Goal: Check status: Check status

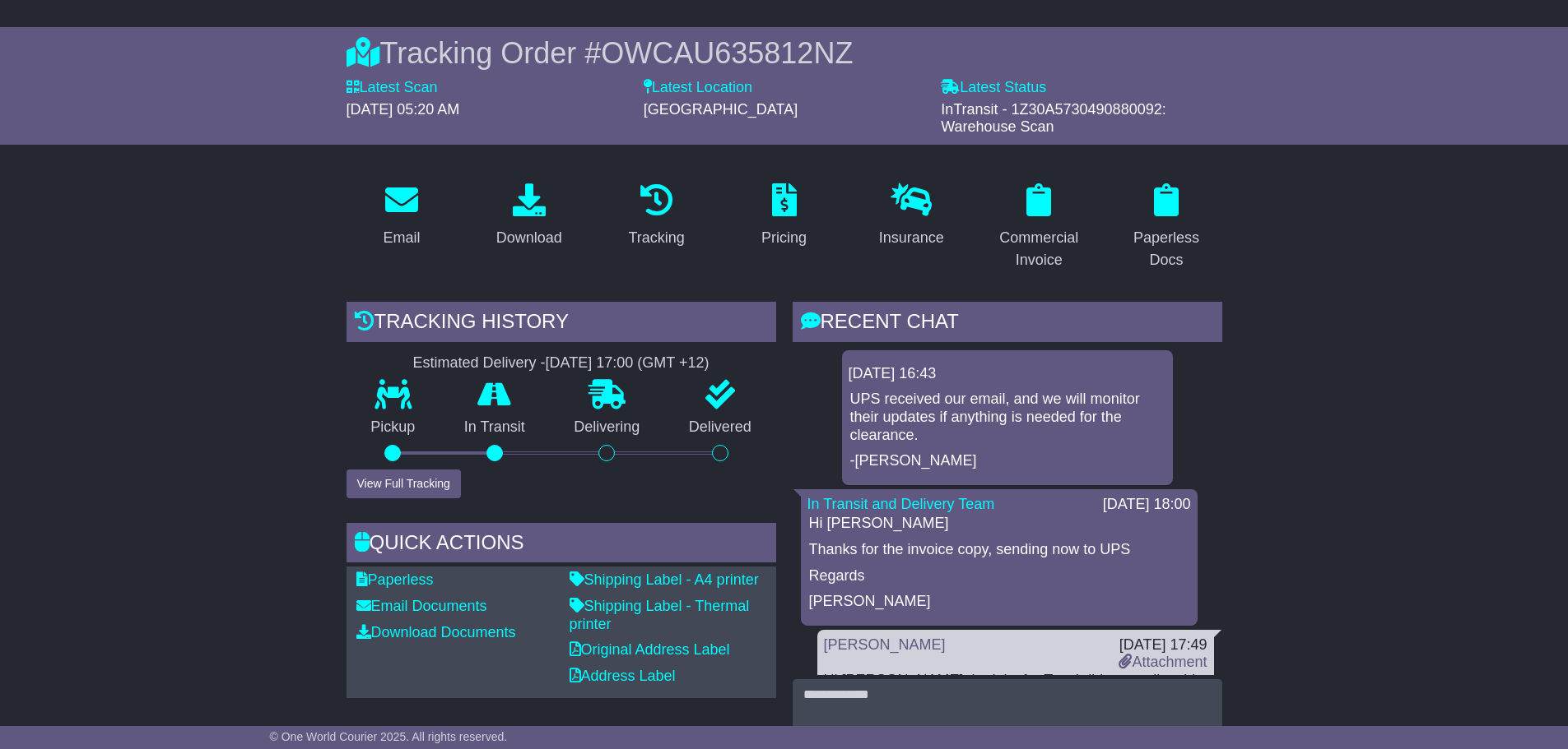
scroll to position [147, 0]
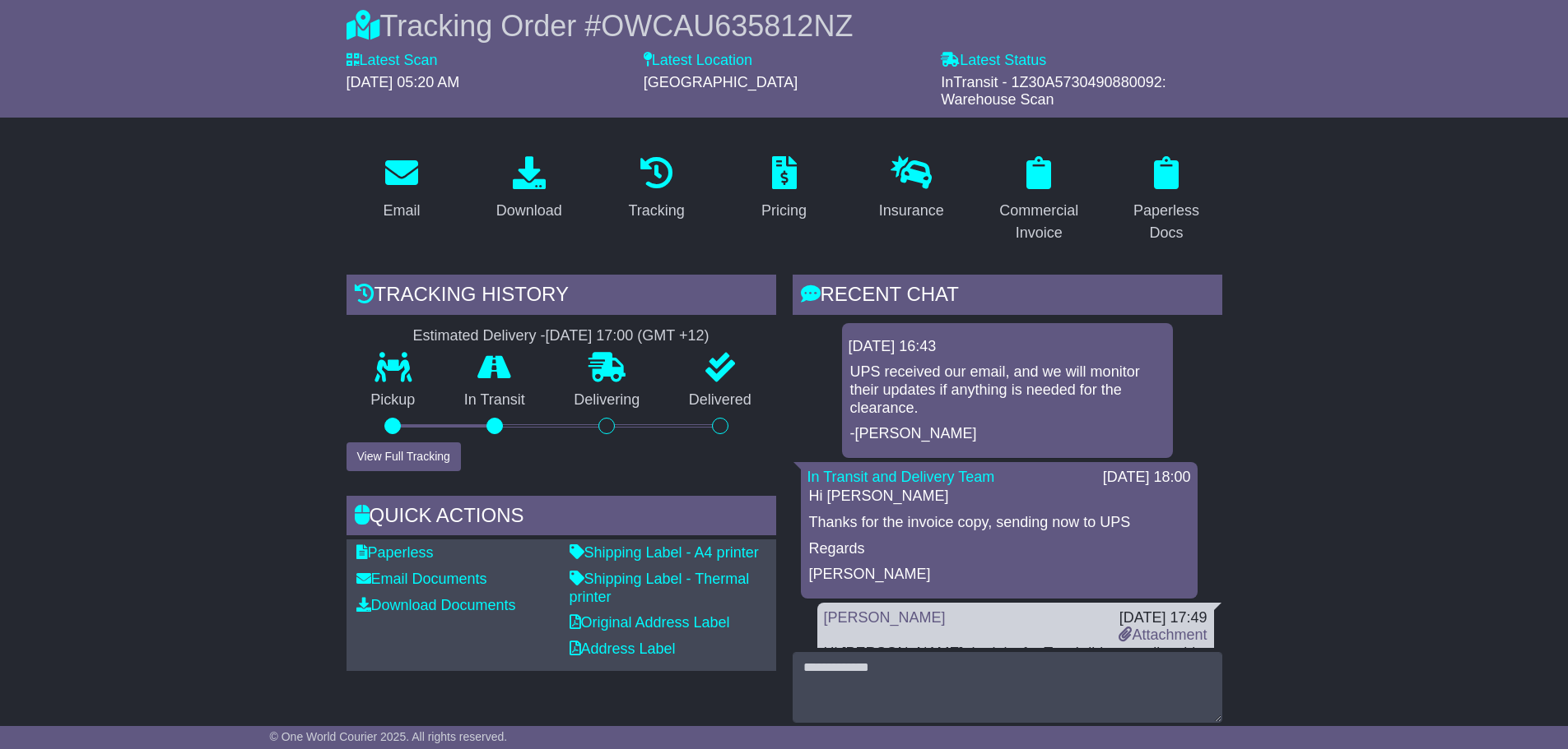
click at [998, 411] on p "UPS received our email, and we will monitor their updates if anything is needed…" at bounding box center [1007, 390] width 315 height 54
click at [148, 53] on div "Tracking Order # OWCAU635812NZ Latest Scan 21 August 2025 - 05:20 AM Latest Sta…" at bounding box center [784, 58] width 1568 height 118
